Goal: Register for event/course

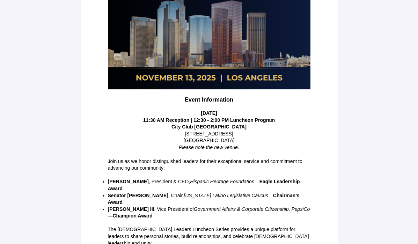
scroll to position [161, 0]
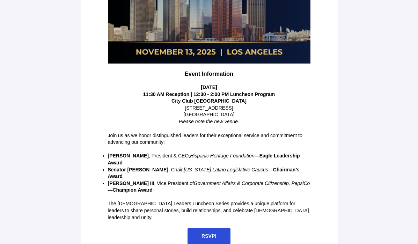
click at [207, 233] on span "RSVP!" at bounding box center [208, 236] width 15 height 6
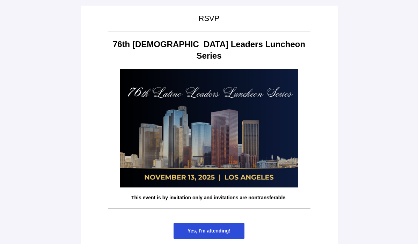
click at [209, 228] on span "Yes, I'm attending!" at bounding box center [208, 231] width 43 height 6
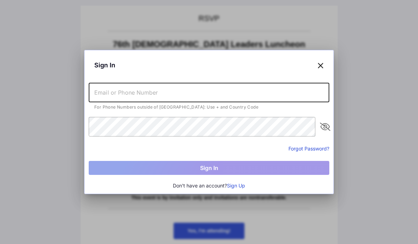
click at [143, 93] on input "text" at bounding box center [209, 93] width 241 height 20
type input "[EMAIL_ADDRESS][DOMAIN_NAME]"
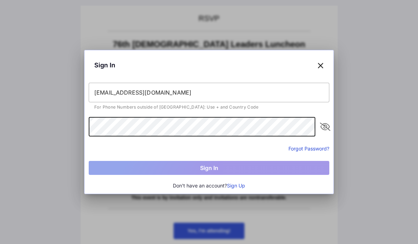
click at [233, 186] on button "Sign Up" at bounding box center [236, 186] width 18 height 8
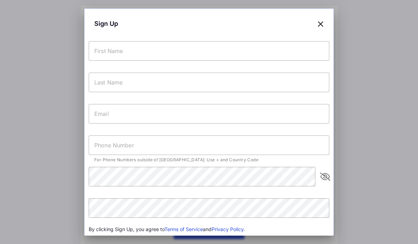
click at [138, 53] on input "text" at bounding box center [209, 51] width 241 height 20
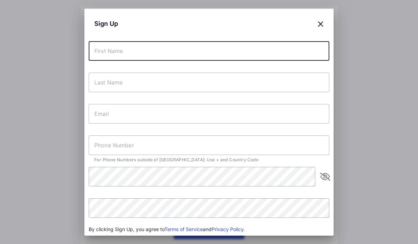
click at [138, 53] on input "text" at bounding box center [209, 51] width 241 height 20
type input "Franky"
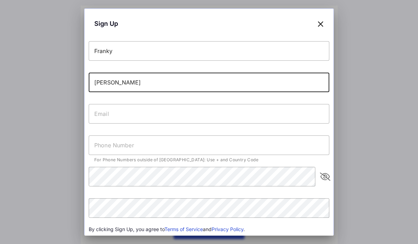
type input "[PERSON_NAME]"
click at [112, 122] on input "text" at bounding box center [209, 114] width 241 height 20
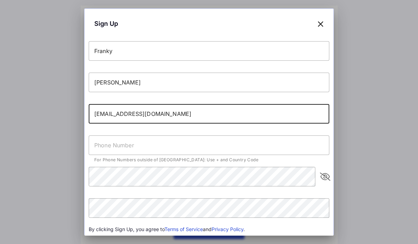
type input "[EMAIL_ADDRESS][DOMAIN_NAME]"
click at [103, 146] on input "text" at bounding box center [209, 145] width 241 height 20
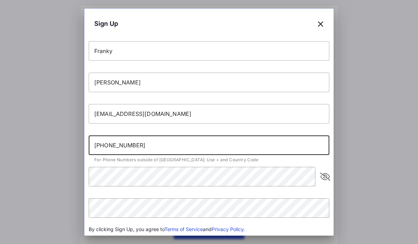
scroll to position [33, 0]
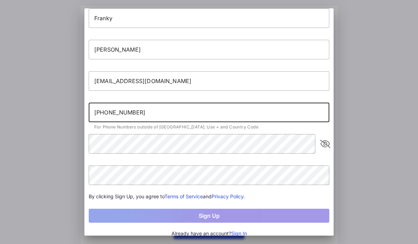
type input "[PHONE_NUMBER]"
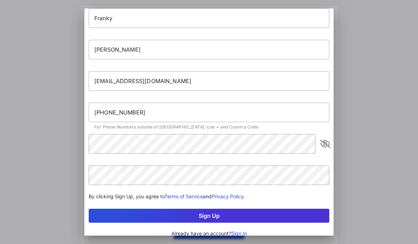
click at [208, 216] on button "Sign Up" at bounding box center [209, 216] width 241 height 14
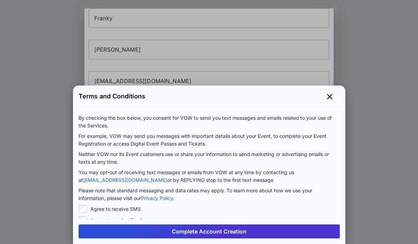
scroll to position [5, 0]
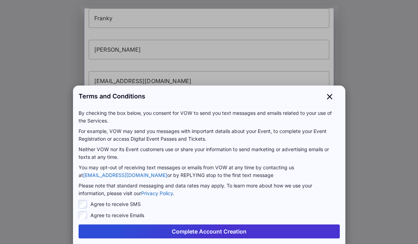
click at [214, 230] on button "Complete Account Creation" at bounding box center [209, 232] width 261 height 14
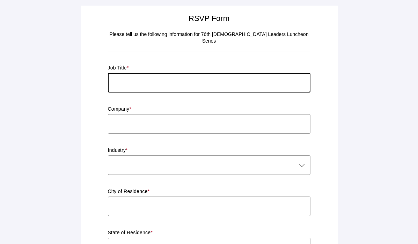
click at [175, 82] on input "text" at bounding box center [209, 83] width 203 height 20
type input "Director of Development"
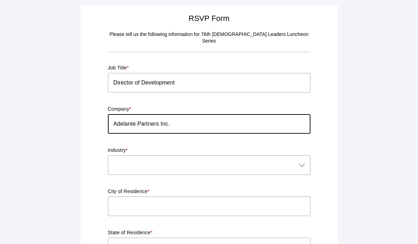
type input "Adelante Partners Inc."
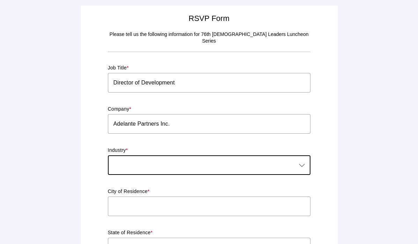
click at [198, 168] on div at bounding box center [202, 165] width 189 height 20
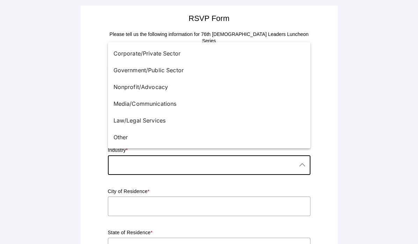
click at [198, 165] on div at bounding box center [202, 165] width 189 height 20
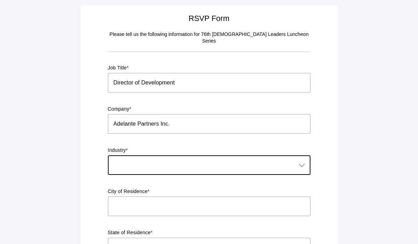
click at [191, 161] on div at bounding box center [202, 165] width 189 height 20
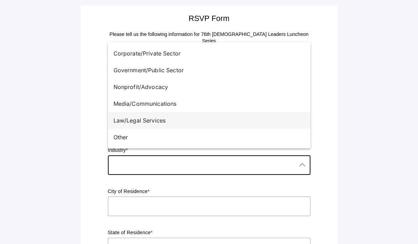
scroll to position [0, 0]
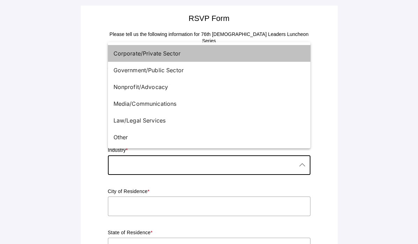
click at [172, 54] on div "Corporate/Private Sector" at bounding box center [206, 53] width 186 height 8
type input "Corporate/Private Sector"
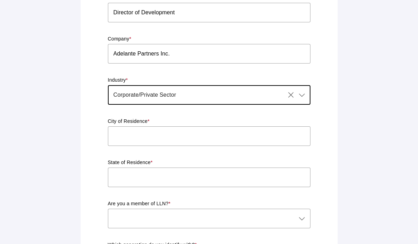
scroll to position [79, 0]
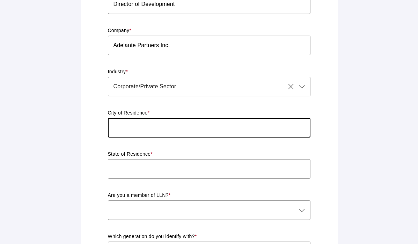
click at [137, 118] on input "text" at bounding box center [209, 128] width 203 height 20
type input "[GEOGRAPHIC_DATA]"
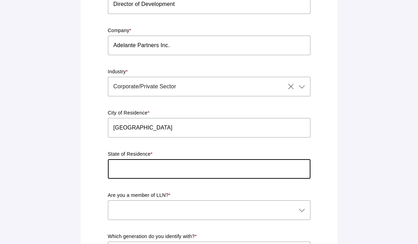
click at [136, 159] on input "text" at bounding box center [209, 169] width 203 height 20
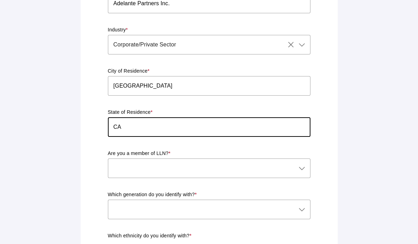
scroll to position [123, 0]
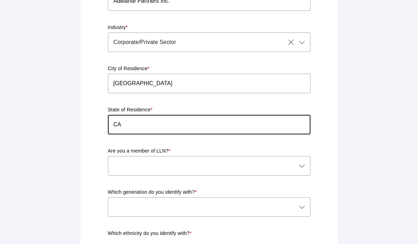
type input "CA"
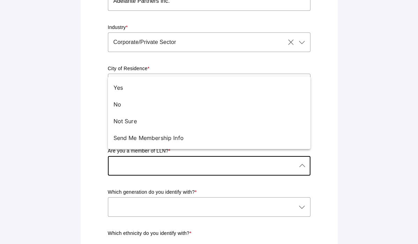
click at [134, 163] on div at bounding box center [202, 166] width 189 height 20
click at [132, 108] on div "No" at bounding box center [206, 104] width 186 height 8
type input "No"
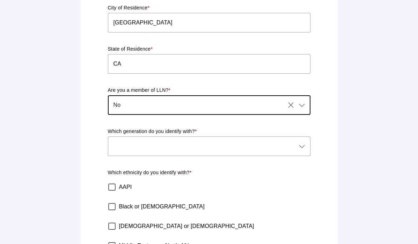
scroll to position [196, 0]
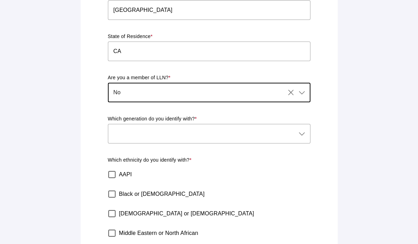
click at [145, 127] on div at bounding box center [202, 134] width 189 height 20
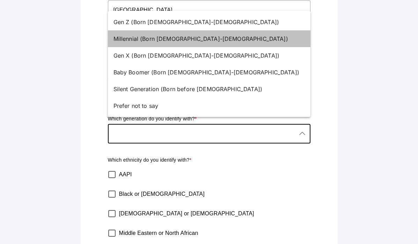
click at [160, 42] on div "Millennial (Born [DEMOGRAPHIC_DATA]-[DEMOGRAPHIC_DATA])" at bounding box center [206, 39] width 186 height 8
type input "Millennial (Born [DEMOGRAPHIC_DATA]-[DEMOGRAPHIC_DATA])"
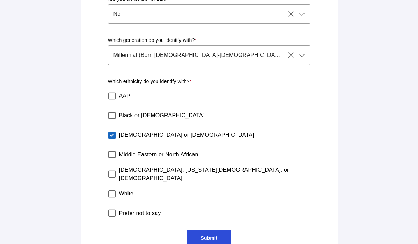
scroll to position [284, 0]
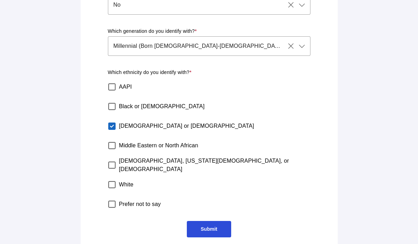
click at [201, 226] on span "Submit" at bounding box center [209, 229] width 16 height 6
